Goal: Transaction & Acquisition: Purchase product/service

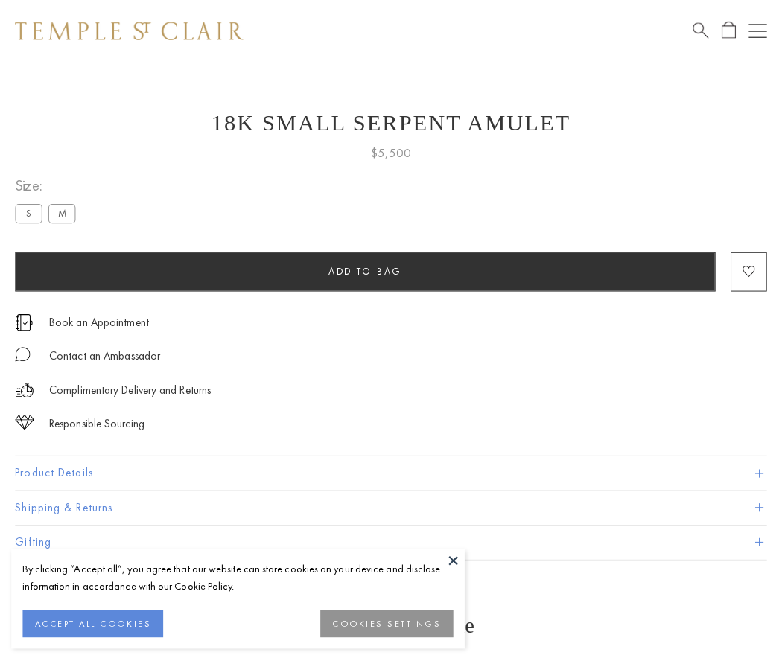
scroll to position [6, 0]
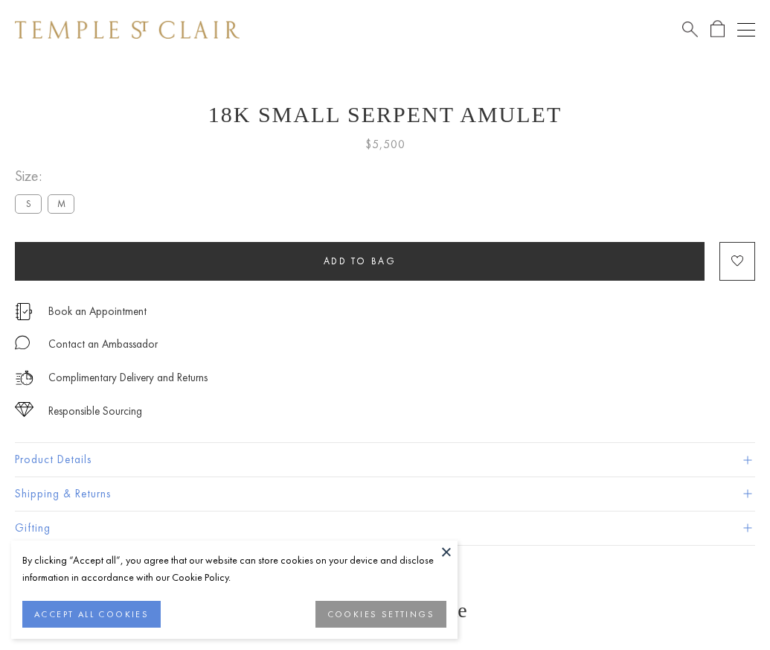
click at [360, 261] on span "Add to bag" at bounding box center [360, 261] width 73 height 13
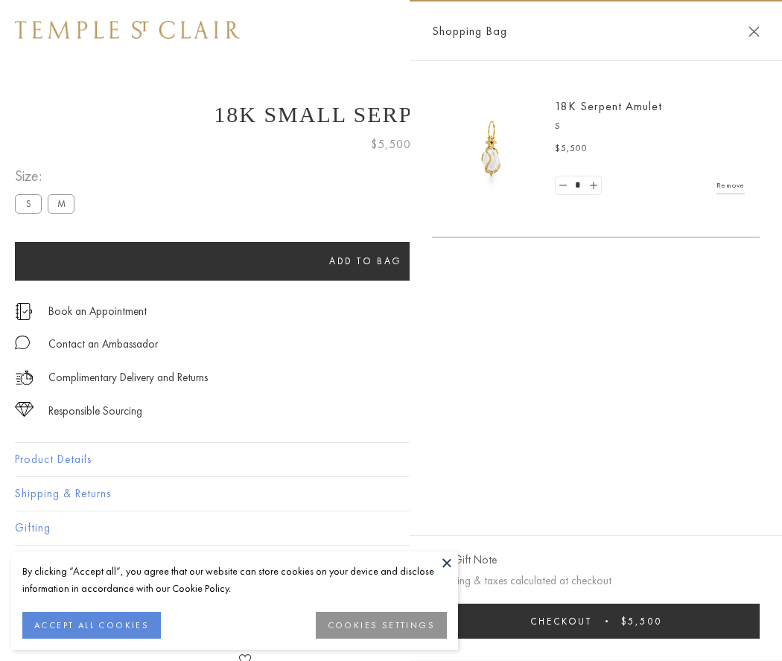
click at [595, 621] on button "Checkout $5,500" at bounding box center [596, 621] width 328 height 35
